Goal: Task Accomplishment & Management: Manage account settings

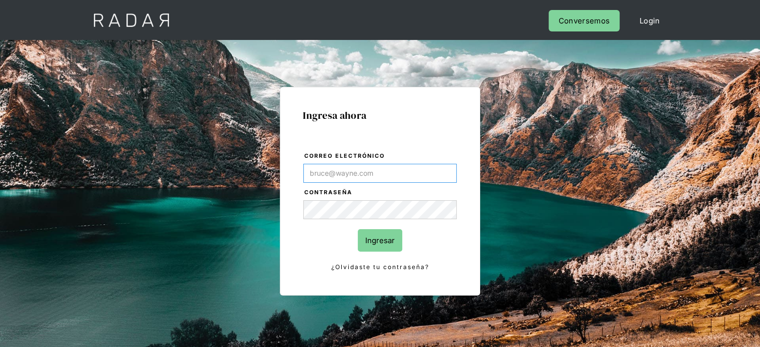
click at [341, 164] on input "Correo electrónico" at bounding box center [379, 173] width 153 height 19
type input "[EMAIL_ADDRESS][DOMAIN_NAME]"
click at [380, 241] on input "Ingresar" at bounding box center [380, 240] width 44 height 22
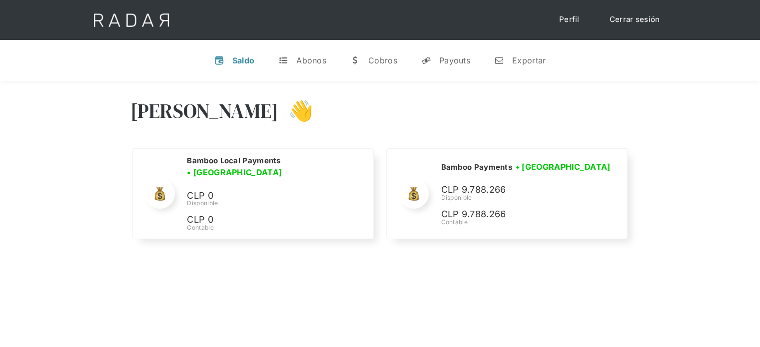
click at [526, 132] on div "Hola Joaquín 👋" at bounding box center [380, 118] width 500 height 60
